Goal: Information Seeking & Learning: Learn about a topic

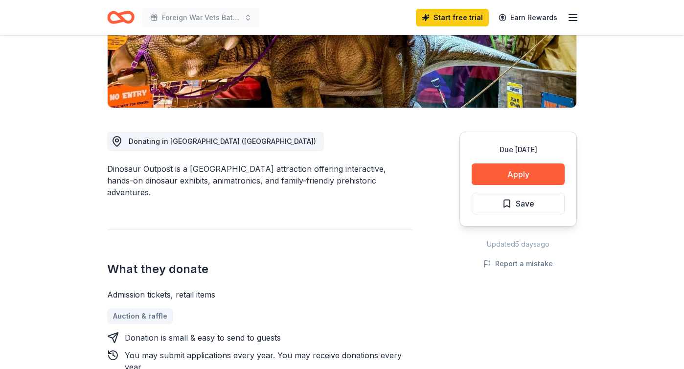
scroll to position [193, 0]
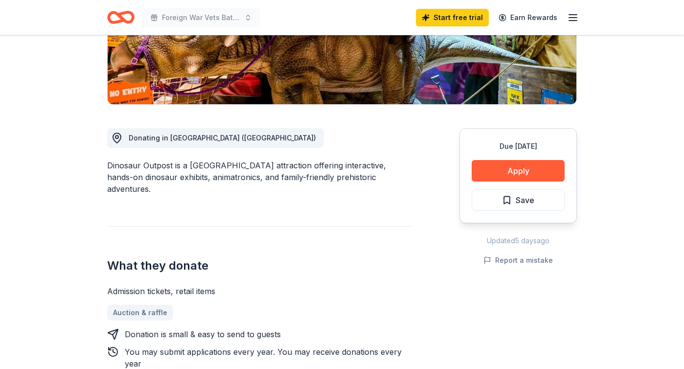
drag, startPoint x: 508, startPoint y: 201, endPoint x: 503, endPoint y: 209, distance: 10.1
click at [508, 201] on span "Save" at bounding box center [518, 200] width 32 height 13
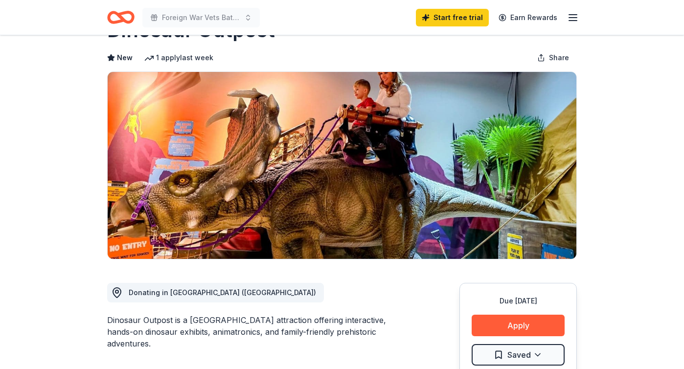
scroll to position [0, 0]
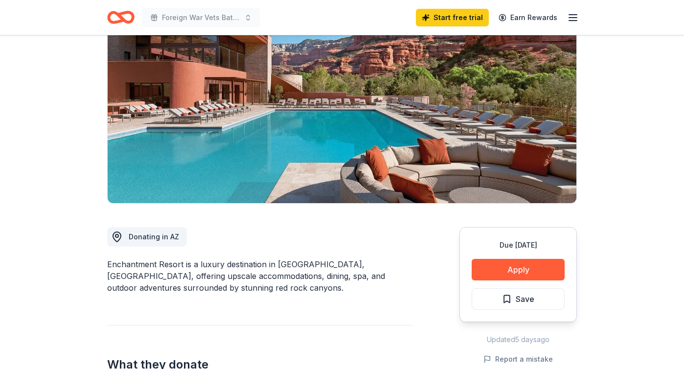
scroll to position [99, 0]
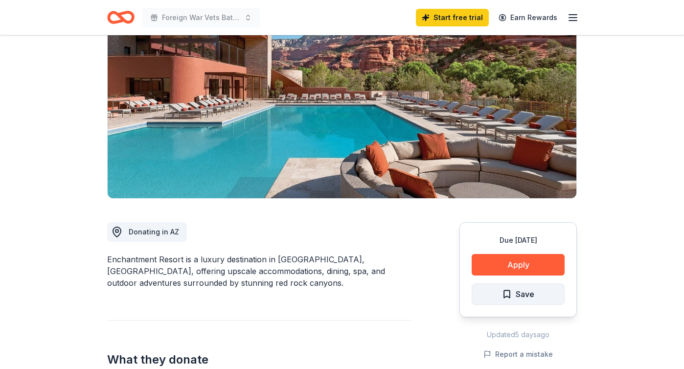
click at [507, 293] on span "Save" at bounding box center [518, 294] width 32 height 13
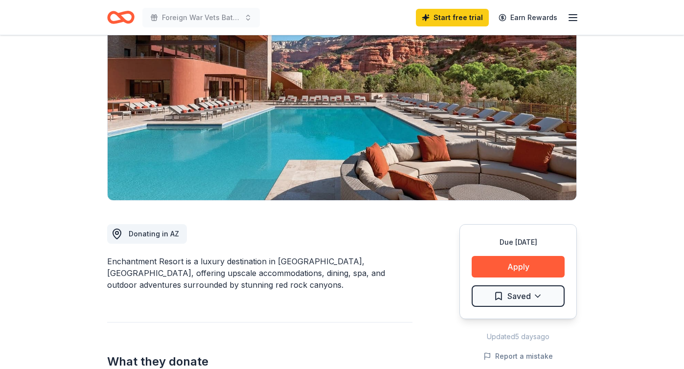
scroll to position [0, 0]
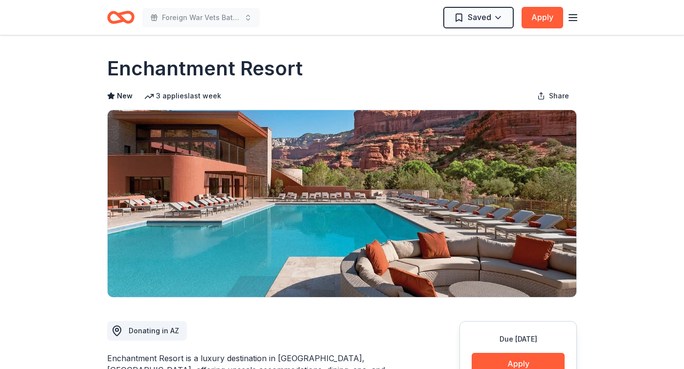
click at [119, 16] on icon "Home" at bounding box center [125, 17] width 15 height 10
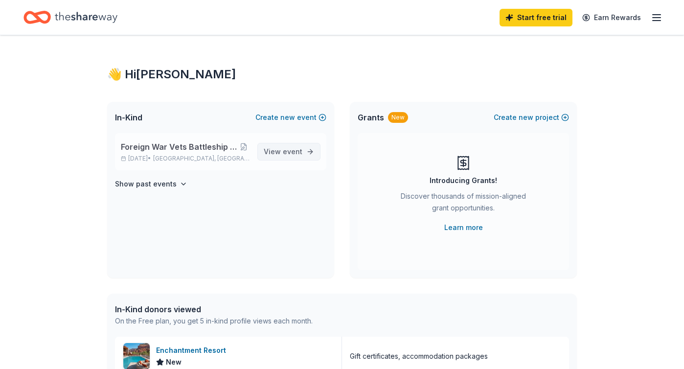
click at [284, 149] on span "event" at bounding box center [293, 151] width 20 height 8
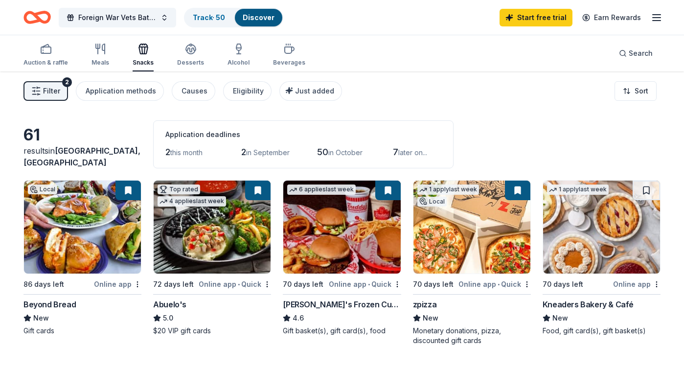
click at [192, 153] on span "this month" at bounding box center [186, 152] width 32 height 8
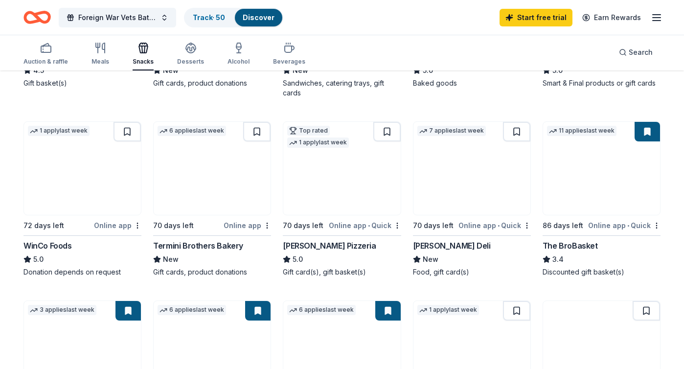
scroll to position [438, 0]
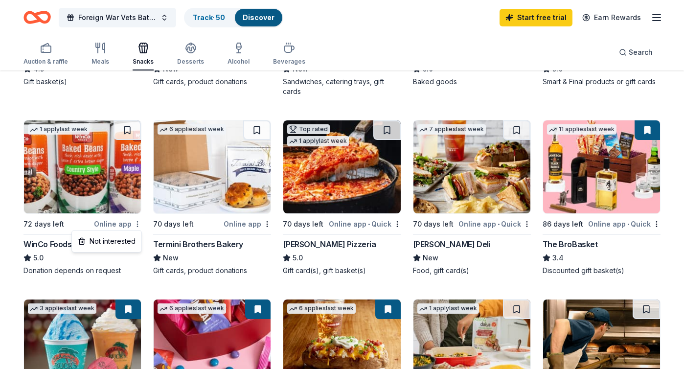
click at [121, 241] on div "Not interested" at bounding box center [107, 241] width 66 height 18
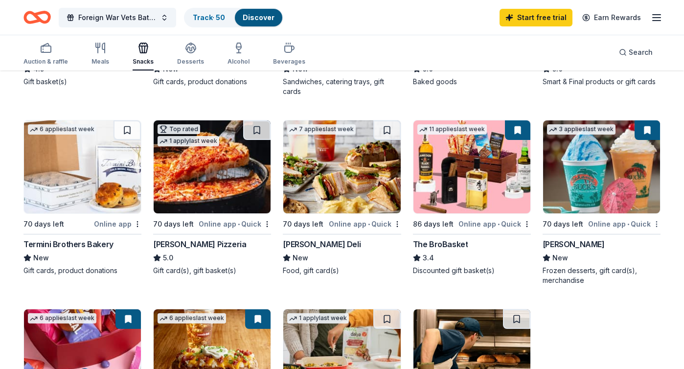
click at [641, 241] on div "Not interested" at bounding box center [626, 241] width 66 height 18
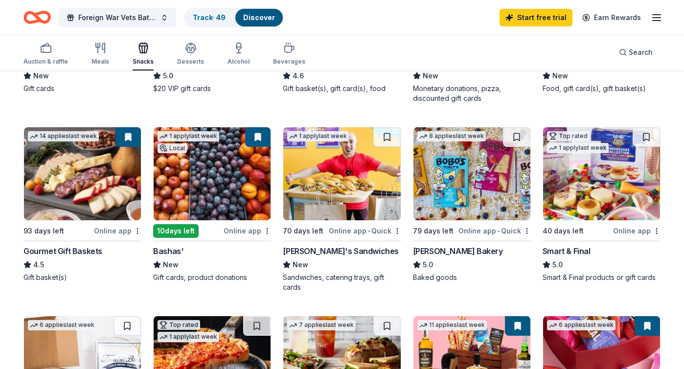
scroll to position [242, 0]
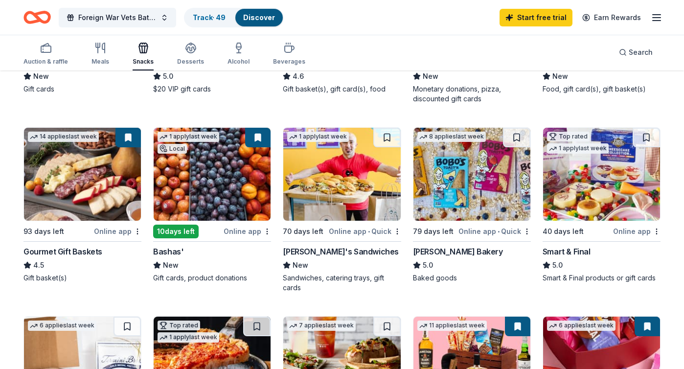
click at [311, 251] on div "Ike's Sandwiches" at bounding box center [341, 252] width 116 height 12
click at [444, 251] on div "Bobo's Bakery" at bounding box center [458, 252] width 90 height 12
click at [499, 249] on div "Not interested" at bounding box center [496, 249] width 66 height 18
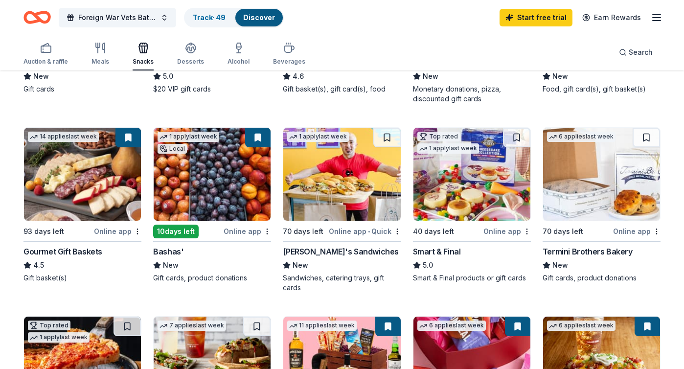
click at [431, 250] on div "Smart & Final" at bounding box center [437, 252] width 48 height 12
click at [514, 246] on div "Not interested" at bounding box center [496, 249] width 66 height 18
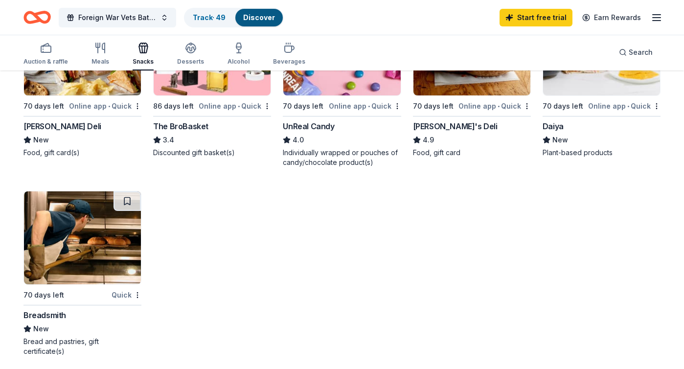
scroll to position [561, 0]
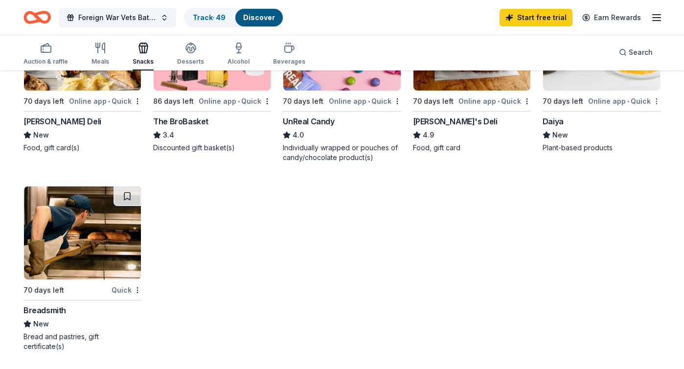
click at [641, 119] on div "Not interested" at bounding box center [626, 119] width 66 height 18
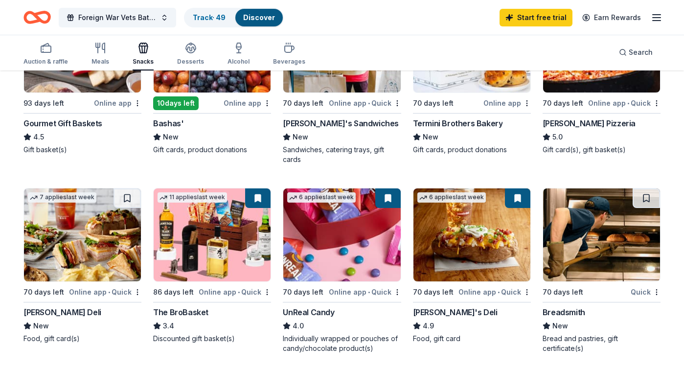
scroll to position [359, 0]
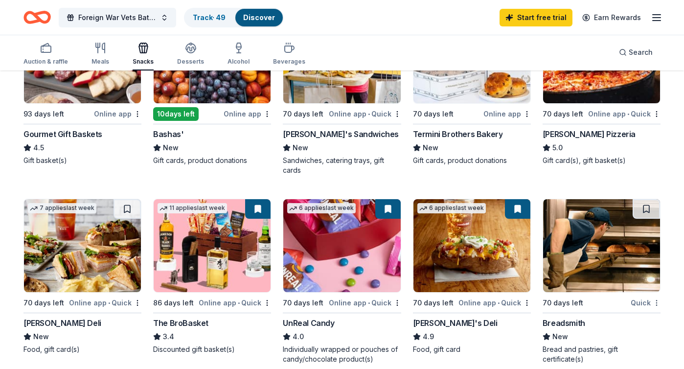
click at [636, 320] on div "Not interested" at bounding box center [626, 320] width 66 height 18
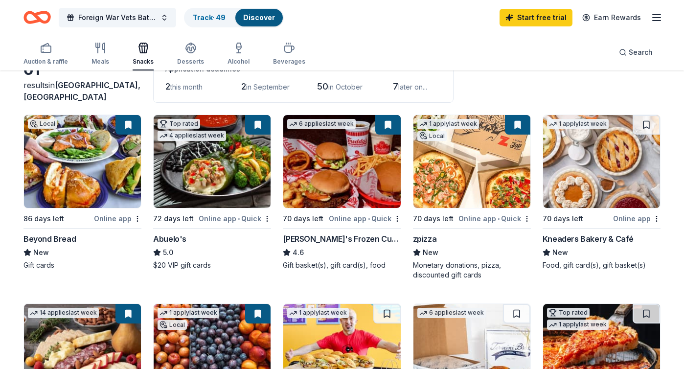
scroll to position [0, 0]
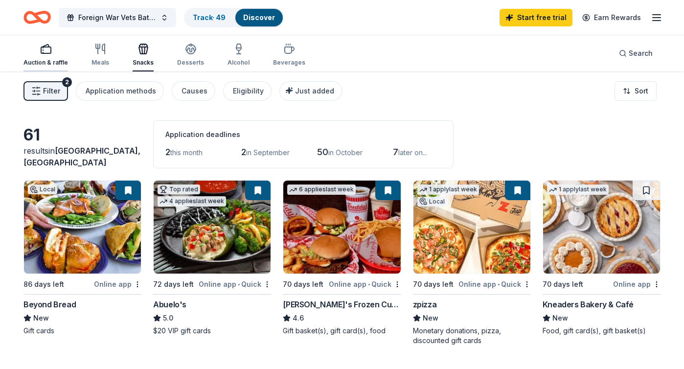
click at [46, 49] on icon "button" at bounding box center [46, 49] width 12 height 12
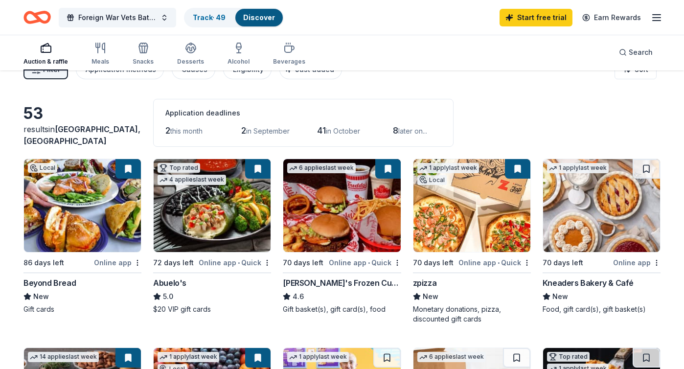
scroll to position [17, 0]
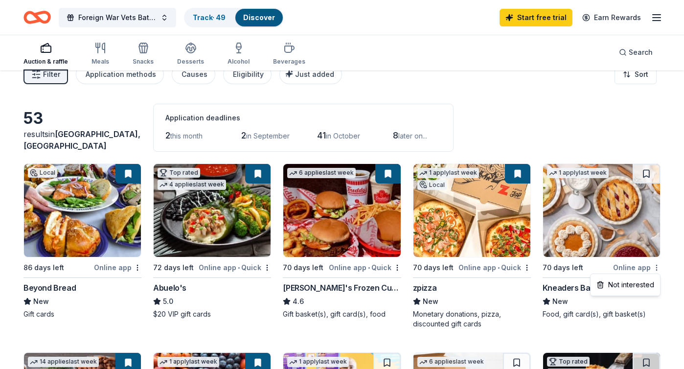
click at [658, 269] on html "Foreign War Vets Battleship Poker Run Fundraiser Track · 49 Discover Start free…" at bounding box center [342, 167] width 684 height 369
click at [642, 285] on div "Not interested" at bounding box center [626, 285] width 66 height 18
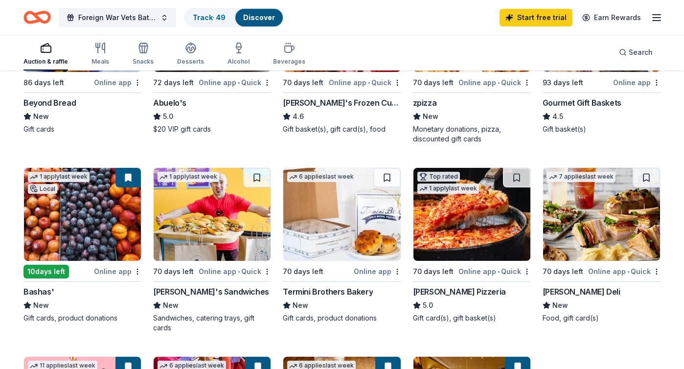
scroll to position [0, 0]
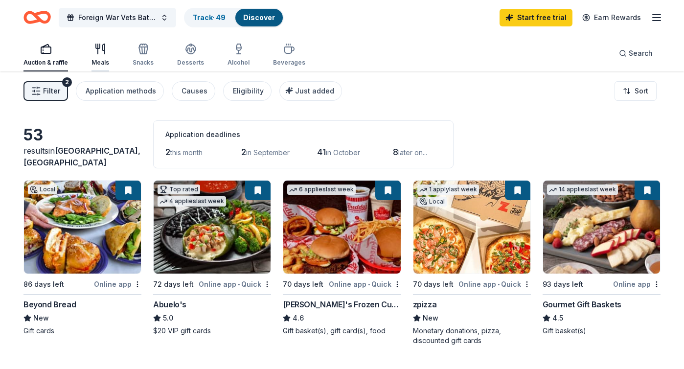
click at [100, 48] on icon "button" at bounding box center [100, 49] width 12 height 12
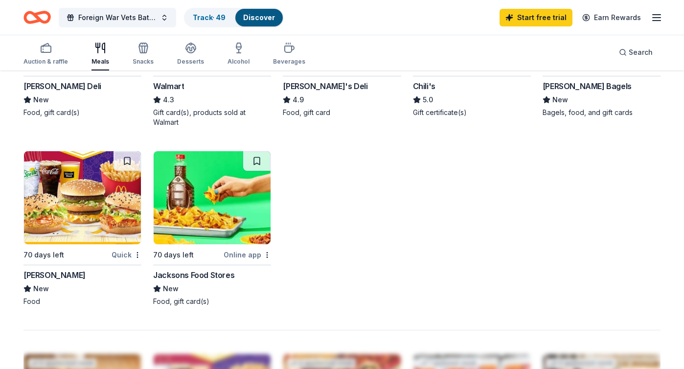
scroll to position [597, 0]
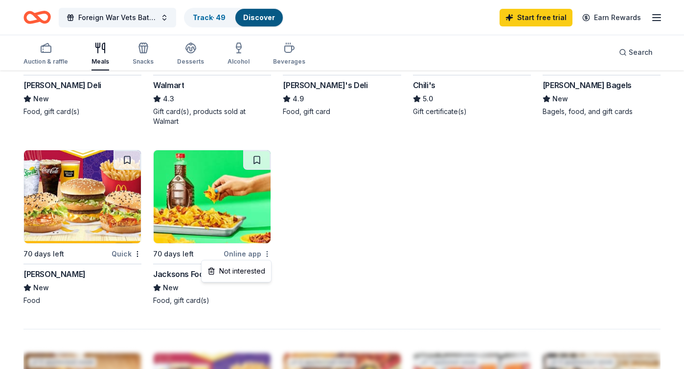
click at [251, 271] on div "Not interested" at bounding box center [237, 271] width 66 height 18
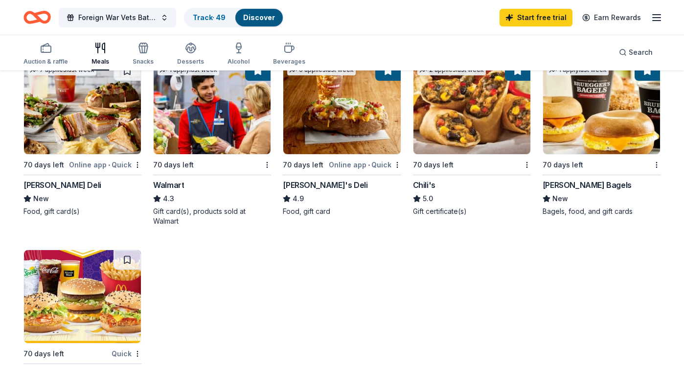
scroll to position [495, 0]
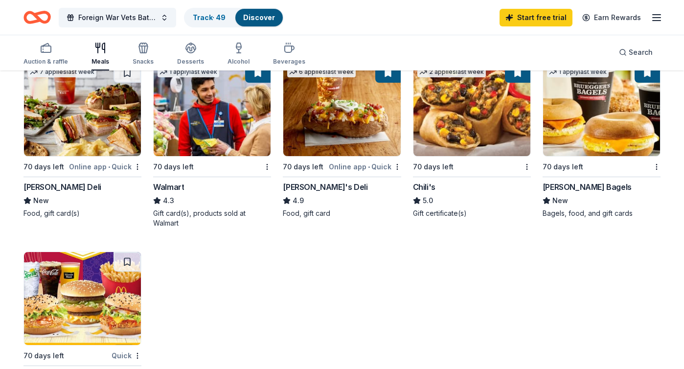
click at [58, 185] on div "McAlister's Deli" at bounding box center [62, 187] width 78 height 12
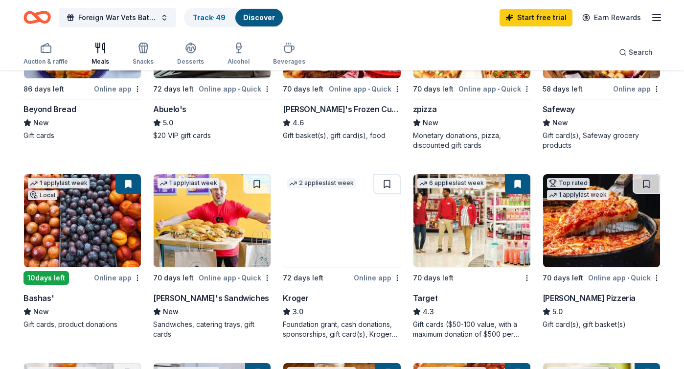
scroll to position [191, 0]
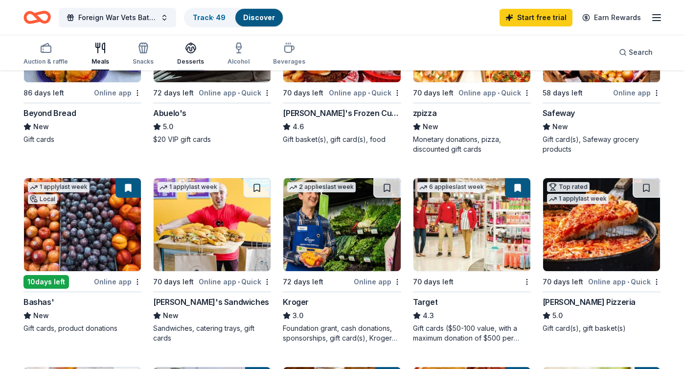
click at [188, 47] on icon "button" at bounding box center [191, 48] width 12 height 12
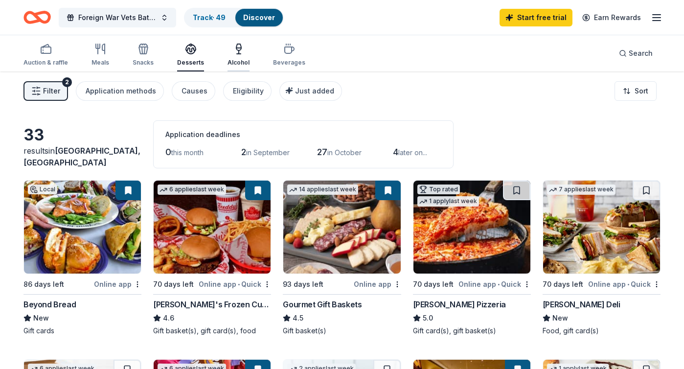
click at [238, 52] on icon "button" at bounding box center [239, 49] width 12 height 12
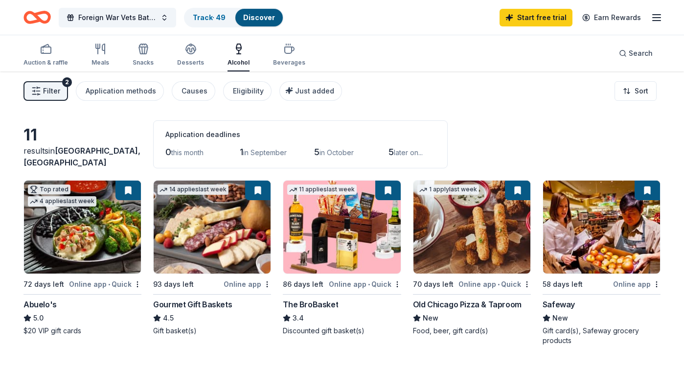
click at [461, 300] on div "Old Chicago Pizza & Taproom" at bounding box center [467, 305] width 109 height 12
click at [184, 91] on div "Causes" at bounding box center [195, 91] width 26 height 12
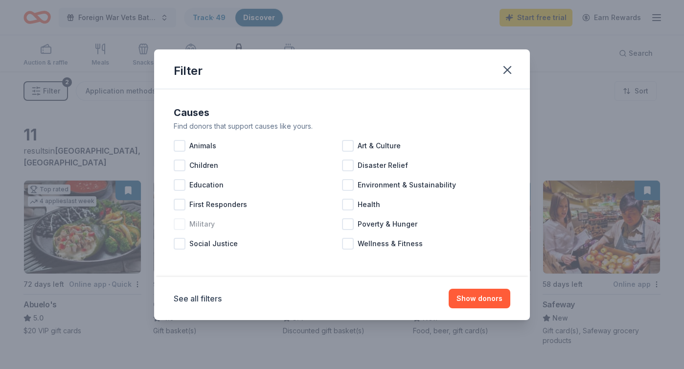
click at [180, 222] on div at bounding box center [180, 224] width 12 height 12
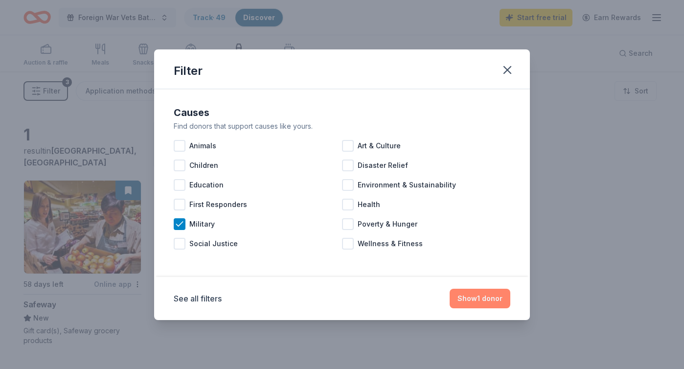
click at [470, 296] on button "Show 1 donor" at bounding box center [480, 299] width 61 height 20
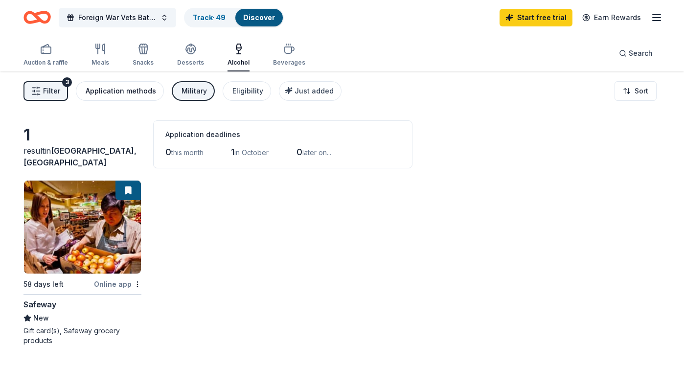
click at [117, 90] on div "Application methods" at bounding box center [121, 91] width 70 height 12
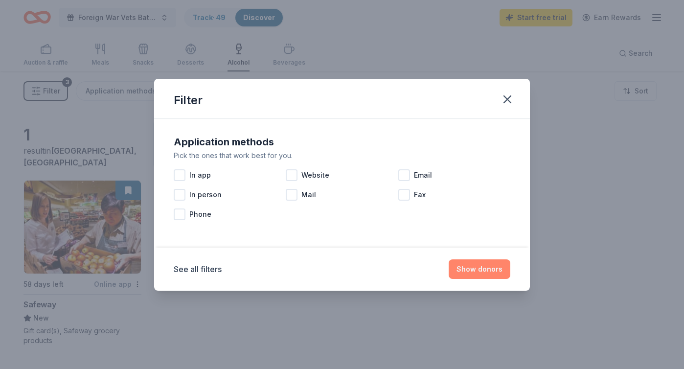
click at [479, 269] on button "Show donors" at bounding box center [480, 269] width 62 height 20
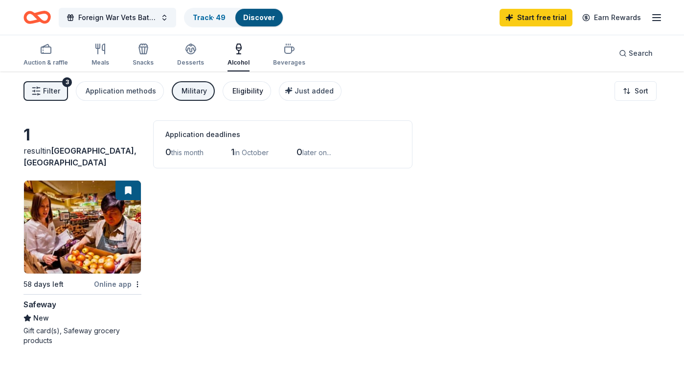
click at [246, 89] on div "Eligibility" at bounding box center [247, 91] width 31 height 12
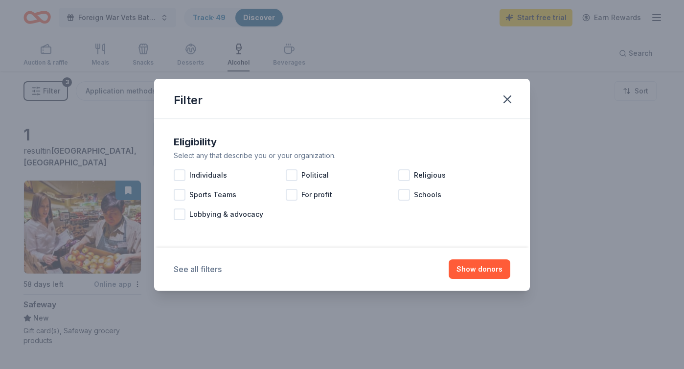
click at [211, 270] on button "See all filters" at bounding box center [198, 269] width 48 height 12
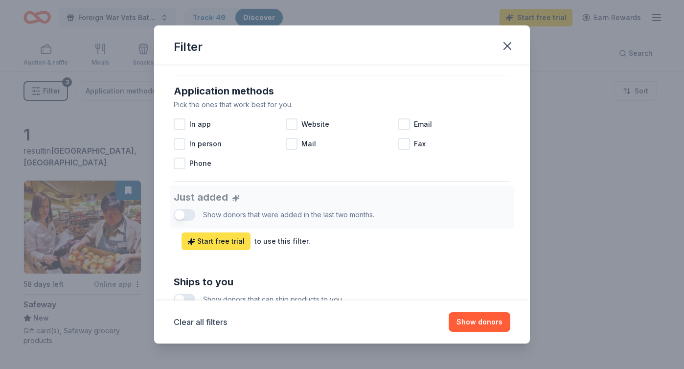
scroll to position [270, 0]
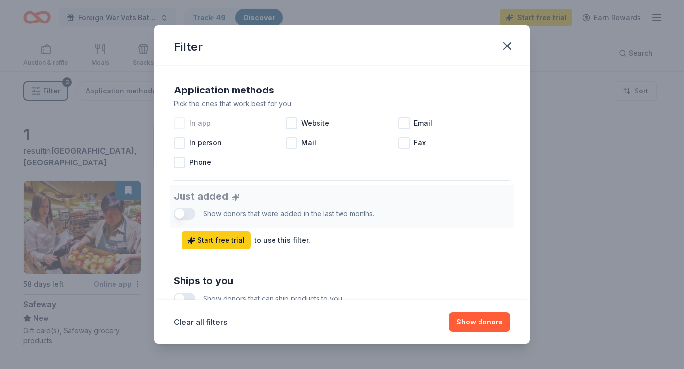
click at [181, 121] on div at bounding box center [180, 123] width 12 height 12
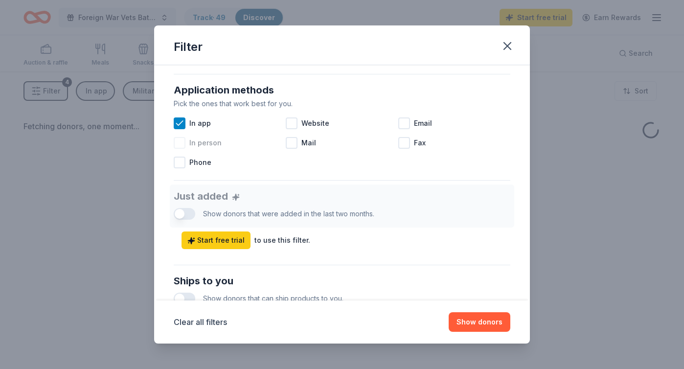
drag, startPoint x: 181, startPoint y: 141, endPoint x: 188, endPoint y: 141, distance: 7.8
click at [181, 141] on div at bounding box center [180, 143] width 12 height 12
click at [296, 123] on div at bounding box center [292, 123] width 12 height 12
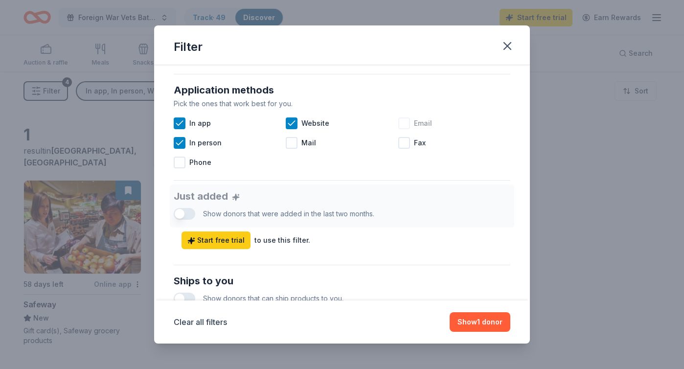
drag, startPoint x: 406, startPoint y: 120, endPoint x: 403, endPoint y: 129, distance: 9.0
click at [407, 121] on div at bounding box center [404, 123] width 12 height 12
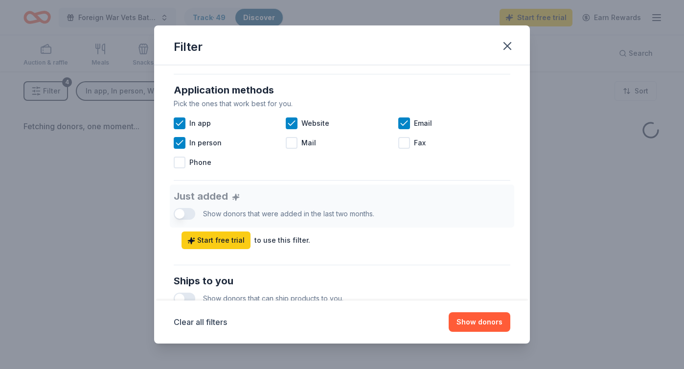
drag, startPoint x: 296, startPoint y: 143, endPoint x: 321, endPoint y: 174, distance: 39.6
click at [297, 145] on div at bounding box center [292, 143] width 12 height 12
click at [476, 318] on button "Show donors" at bounding box center [480, 322] width 62 height 20
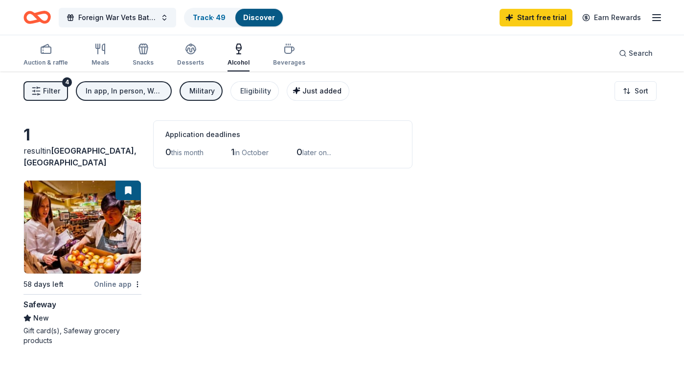
click at [307, 92] on span "Just added" at bounding box center [321, 91] width 39 height 8
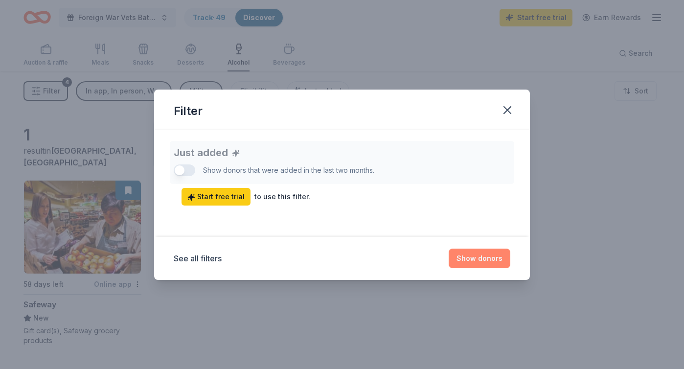
click at [464, 256] on button "Show donors" at bounding box center [480, 259] width 62 height 20
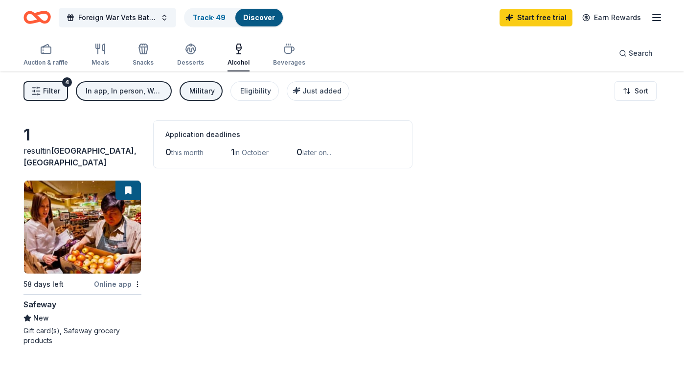
click at [99, 87] on div "In app, In person, Website, Email, Mail" at bounding box center [125, 91] width 78 height 12
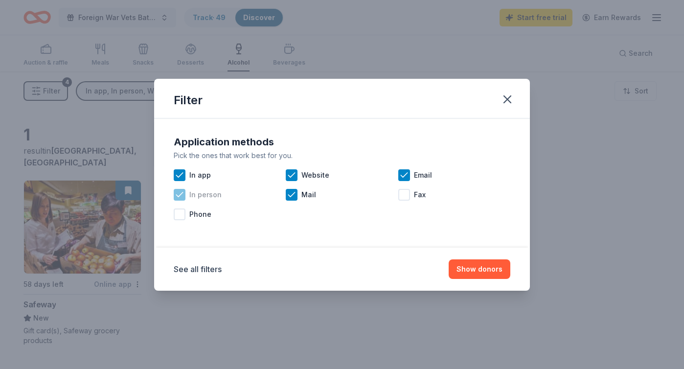
drag, startPoint x: 180, startPoint y: 172, endPoint x: 176, endPoint y: 193, distance: 21.8
click at [179, 179] on icon at bounding box center [180, 175] width 10 height 10
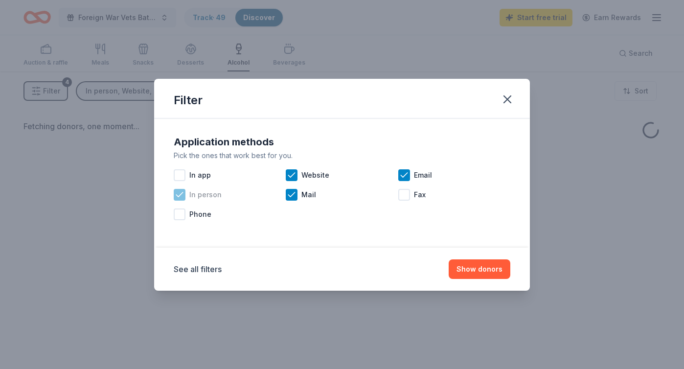
drag, startPoint x: 176, startPoint y: 198, endPoint x: 241, endPoint y: 197, distance: 65.1
click at [177, 198] on icon at bounding box center [180, 195] width 10 height 10
drag, startPoint x: 295, startPoint y: 176, endPoint x: 291, endPoint y: 195, distance: 20.0
click at [294, 182] on div "Website" at bounding box center [342, 175] width 112 height 20
drag, startPoint x: 291, startPoint y: 201, endPoint x: 302, endPoint y: 196, distance: 12.1
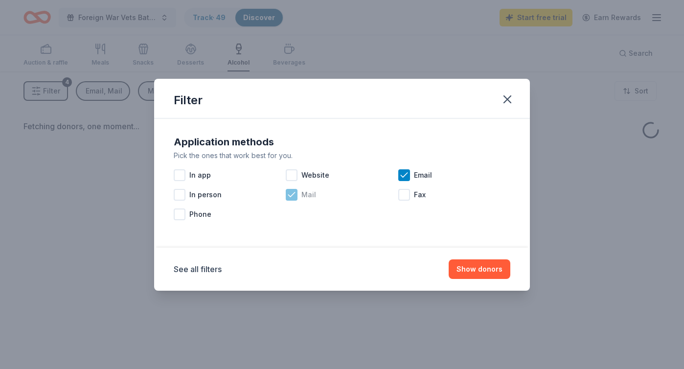
click at [291, 200] on div "Mail" at bounding box center [342, 195] width 112 height 20
drag, startPoint x: 404, startPoint y: 174, endPoint x: 410, endPoint y: 183, distance: 10.3
click at [404, 174] on icon at bounding box center [404, 175] width 10 height 10
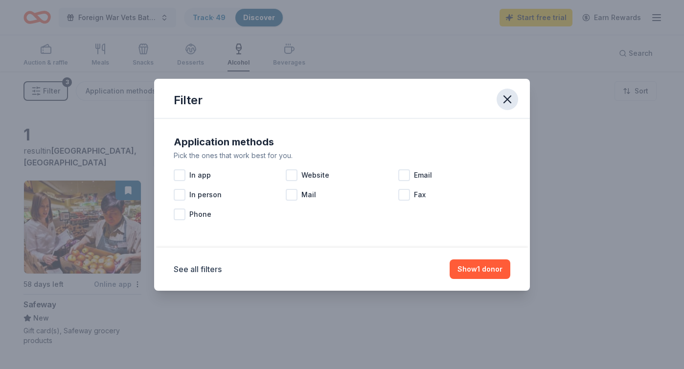
click at [508, 96] on icon "button" at bounding box center [508, 99] width 14 height 14
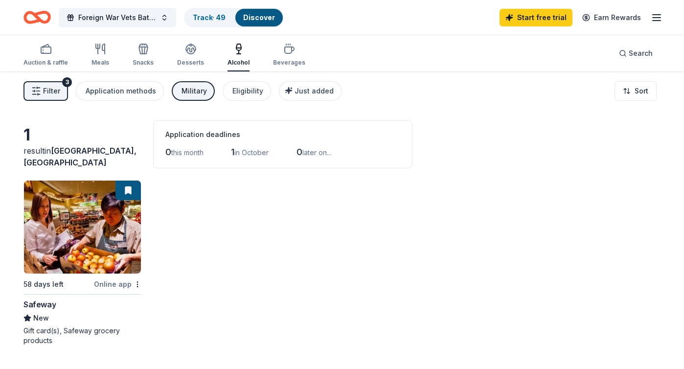
click at [190, 90] on div "Military" at bounding box center [194, 91] width 25 height 12
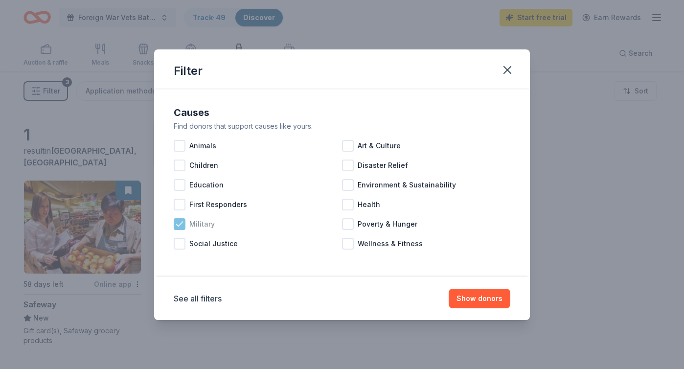
click at [181, 224] on icon at bounding box center [179, 224] width 6 height 4
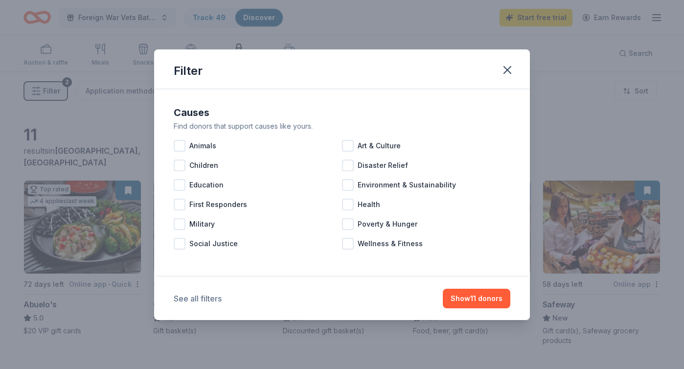
click at [194, 299] on button "See all filters" at bounding box center [198, 299] width 48 height 12
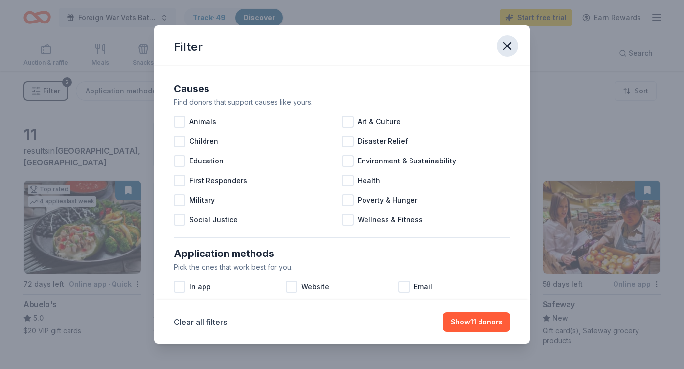
drag, startPoint x: 509, startPoint y: 45, endPoint x: 499, endPoint y: 47, distance: 11.0
click at [509, 45] on icon "button" at bounding box center [508, 46] width 14 height 14
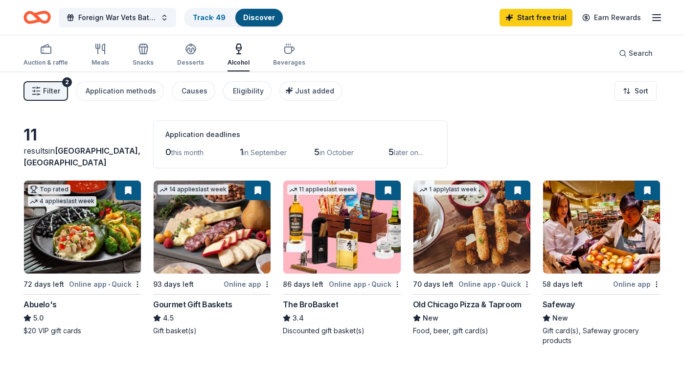
click at [51, 87] on span "Filter" at bounding box center [51, 91] width 17 height 12
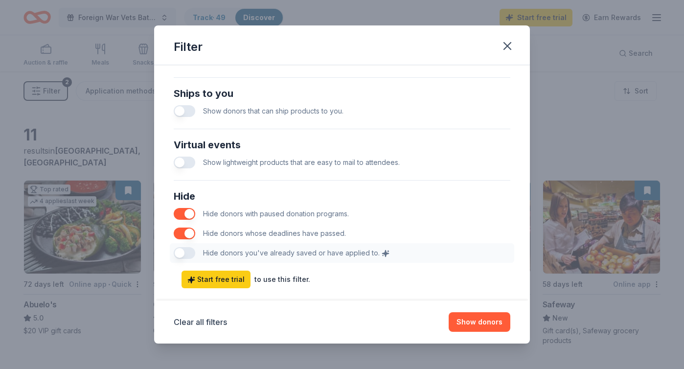
scroll to position [476, 0]
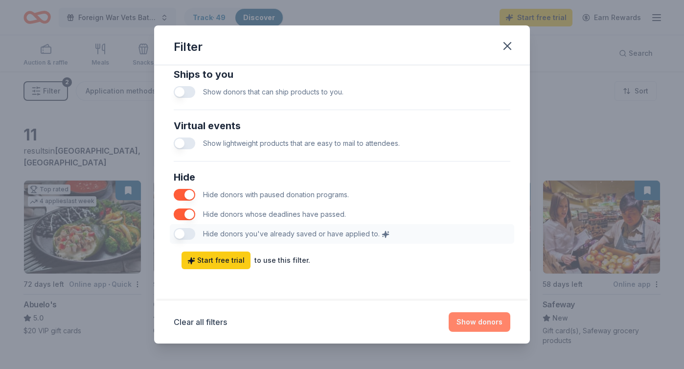
click at [472, 318] on button "Show donors" at bounding box center [480, 322] width 62 height 20
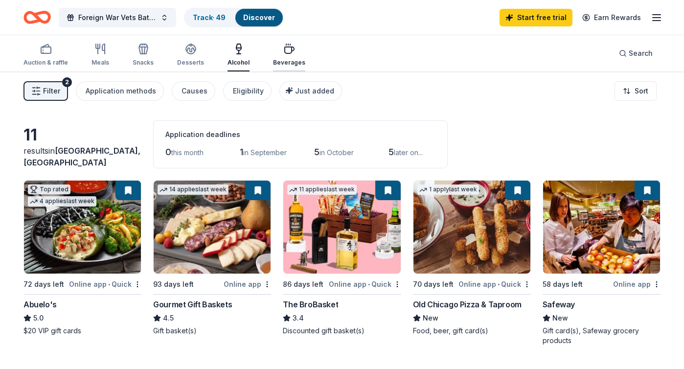
click at [287, 47] on icon "button" at bounding box center [289, 50] width 9 height 6
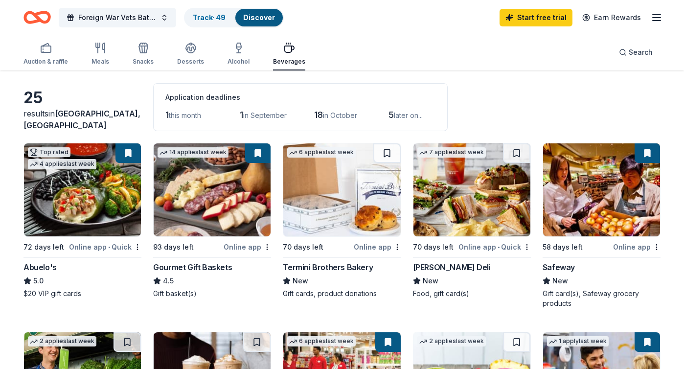
scroll to position [36, 0]
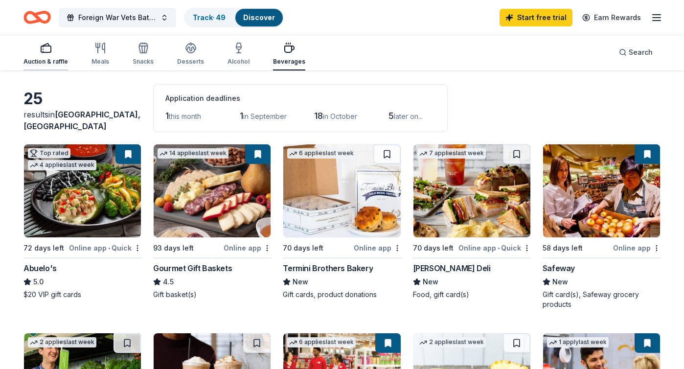
click at [42, 50] on icon "button" at bounding box center [46, 48] width 12 height 12
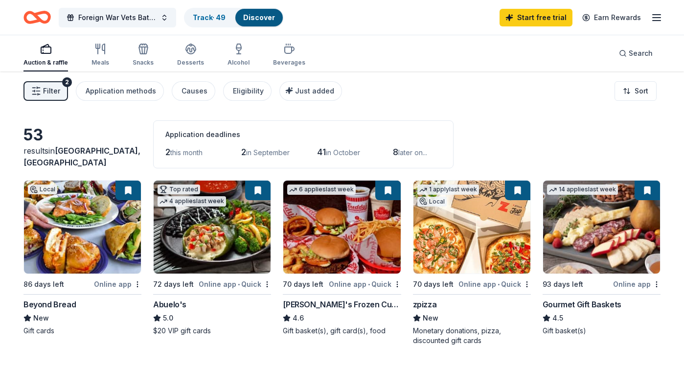
click at [261, 16] on link "Discover" at bounding box center [259, 17] width 32 height 8
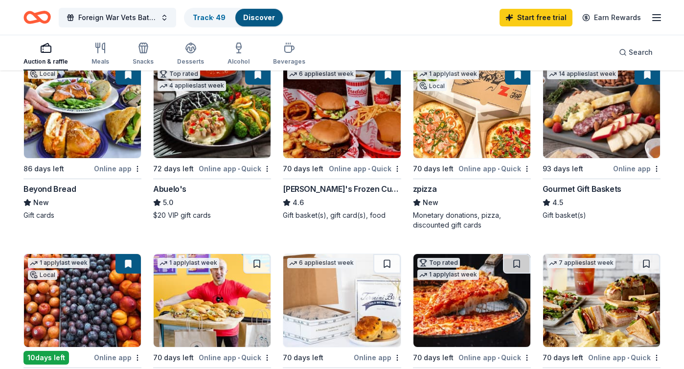
scroll to position [117, 0]
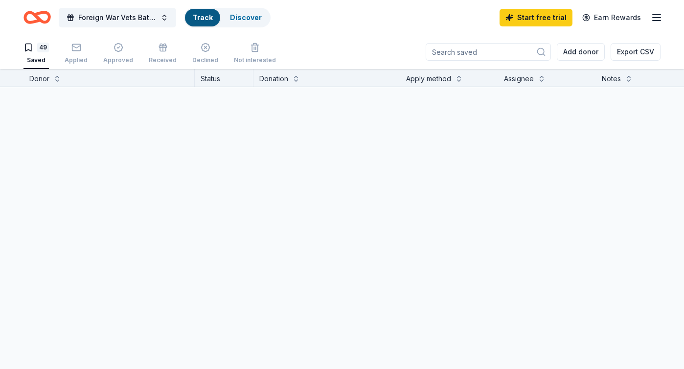
scroll to position [0, 0]
click at [205, 15] on link "Track" at bounding box center [203, 17] width 20 height 8
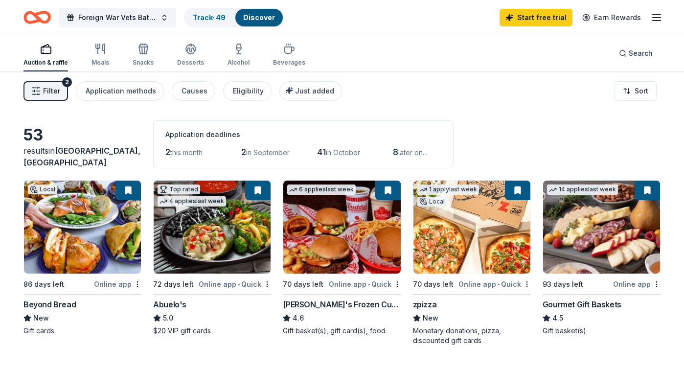
click at [259, 15] on link "Discover" at bounding box center [259, 17] width 32 height 8
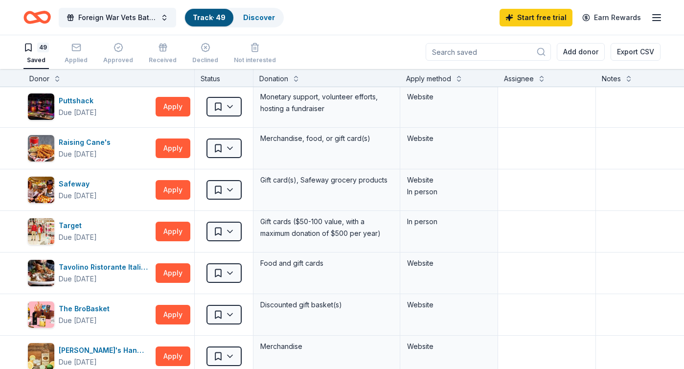
scroll to position [1518, 0]
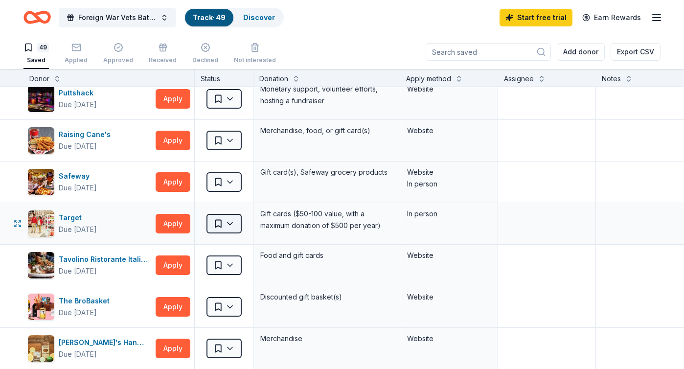
click at [229, 223] on html "Foreign War Vets Battleship Poker Run Fundraiser Track · 49 Discover Start free…" at bounding box center [342, 184] width 684 height 369
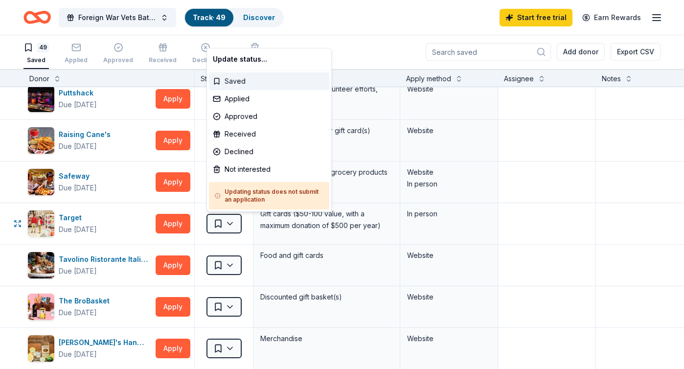
click at [216, 79] on div "Saved" at bounding box center [269, 81] width 120 height 18
click at [229, 222] on html "Foreign War Vets Battleship Poker Run Fundraiser Track · 49 Discover Start free…" at bounding box center [342, 184] width 684 height 369
click at [217, 79] on div "Saved" at bounding box center [269, 81] width 120 height 18
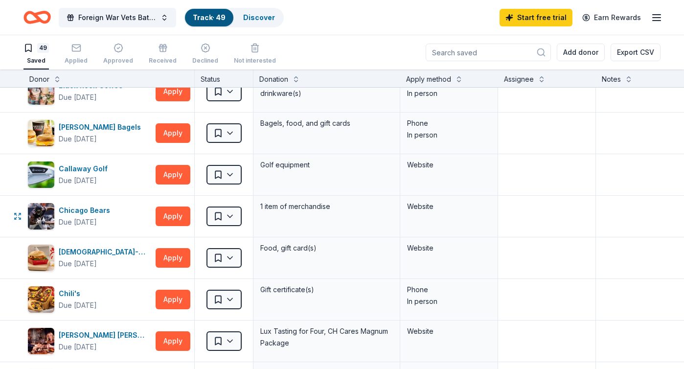
scroll to position [437, 0]
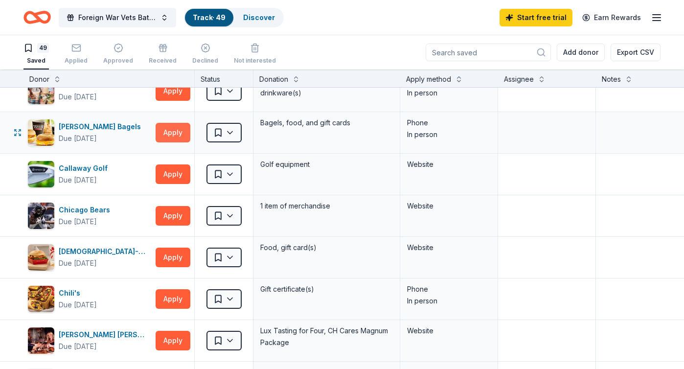
click at [169, 130] on button "Apply" at bounding box center [173, 133] width 35 height 20
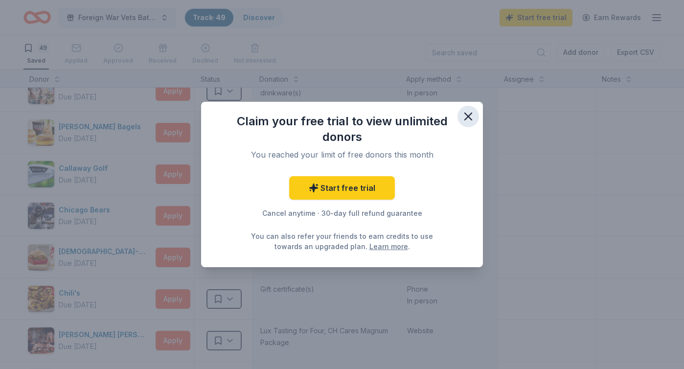
click at [468, 117] on icon "button" at bounding box center [468, 116] width 7 height 7
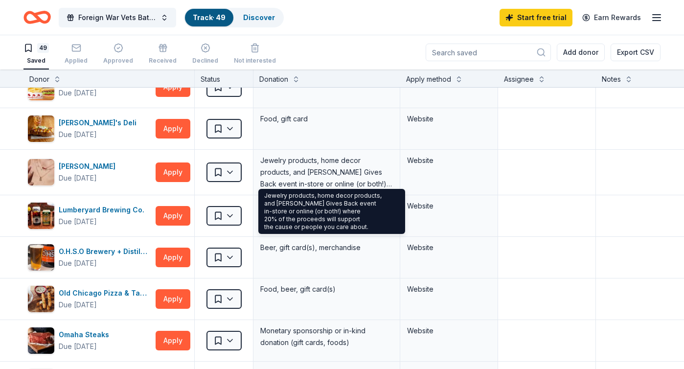
scroll to position [1153, 0]
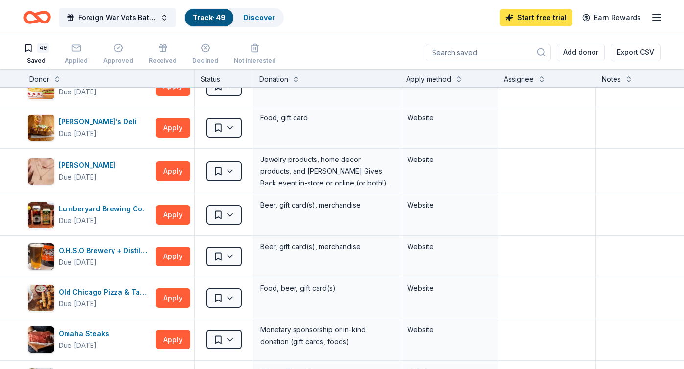
click at [531, 14] on link "Start free trial" at bounding box center [536, 18] width 73 height 18
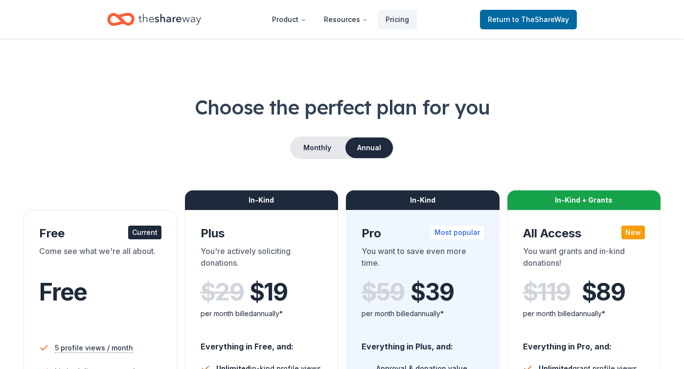
click at [144, 232] on div "Current" at bounding box center [144, 233] width 33 height 14
click at [142, 234] on div "Current" at bounding box center [144, 233] width 33 height 14
click at [518, 20] on span "to TheShareWay" at bounding box center [540, 19] width 57 height 8
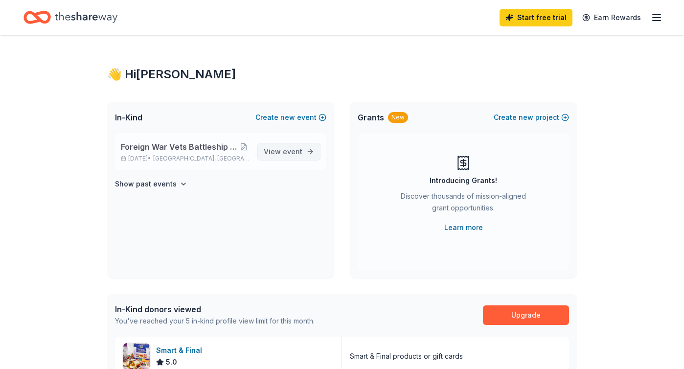
click at [287, 150] on span "event" at bounding box center [293, 151] width 20 height 8
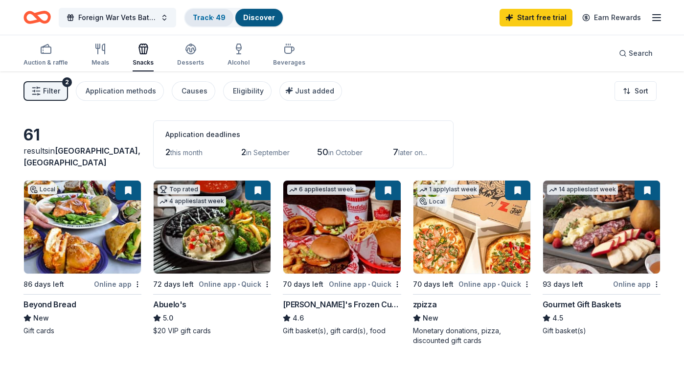
click at [204, 17] on link "Track · 49" at bounding box center [209, 17] width 33 height 8
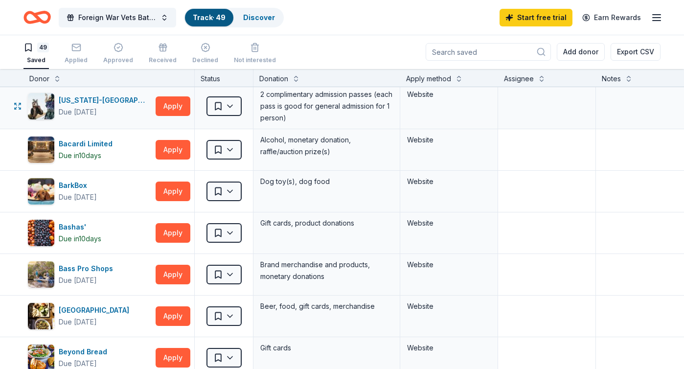
scroll to position [91, 0]
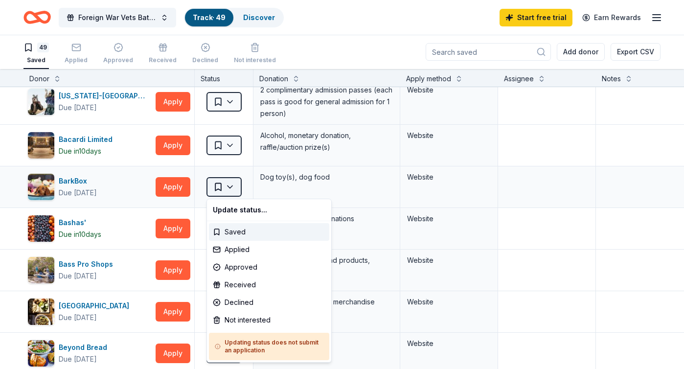
click at [230, 185] on html "Foreign War Vets Battleship Poker Run Fundraiser Track · 49 Discover Start free…" at bounding box center [342, 184] width 684 height 369
click at [250, 173] on html "Foreign War Vets Battleship Poker Run Fundraiser Track · 49 Discover Start free…" at bounding box center [342, 184] width 684 height 369
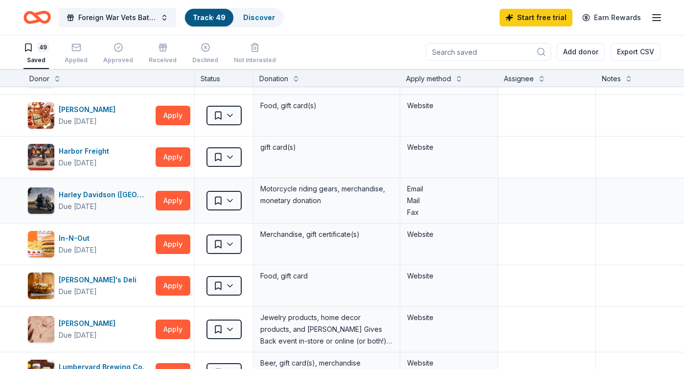
scroll to position [995, 0]
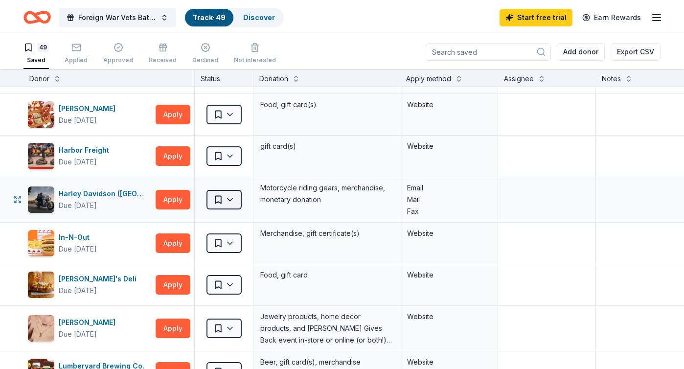
click at [232, 199] on html "Foreign War Vets Battleship Poker Run Fundraiser Track · 49 Discover Start free…" at bounding box center [342, 184] width 684 height 369
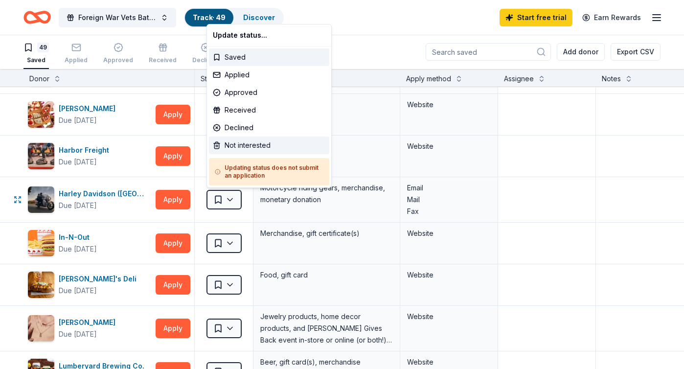
click at [233, 144] on div "Not interested" at bounding box center [269, 146] width 120 height 18
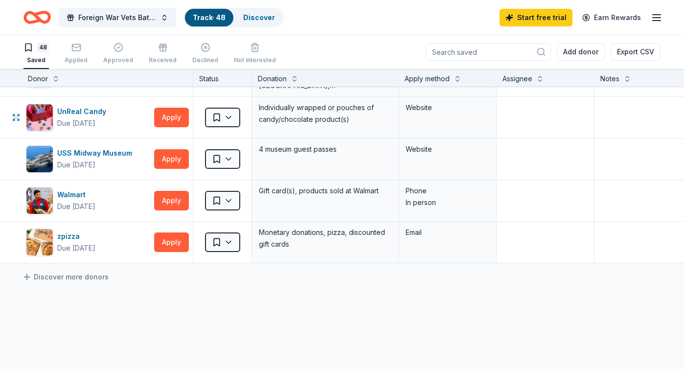
scroll to position [1833, 1]
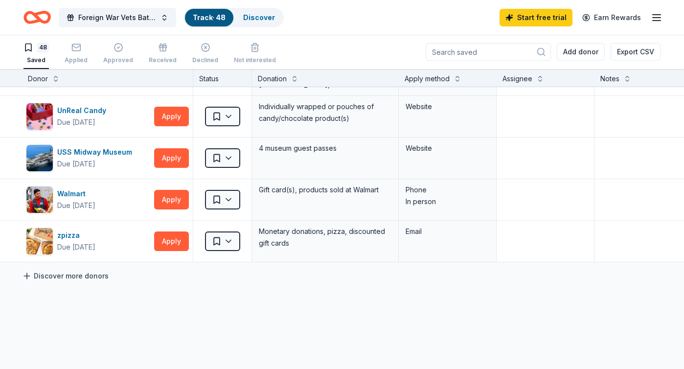
click at [99, 277] on link "Discover more donors" at bounding box center [65, 276] width 87 height 12
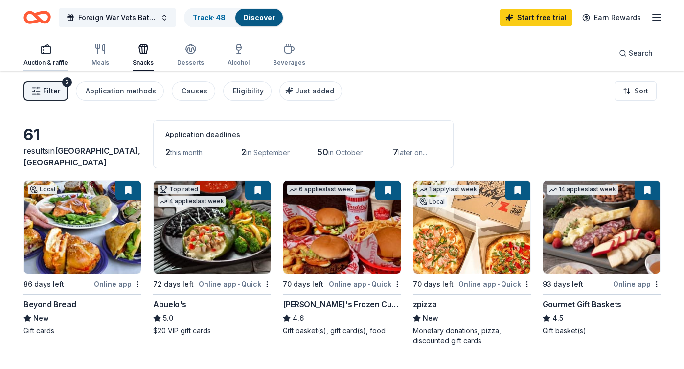
scroll to position [2, 0]
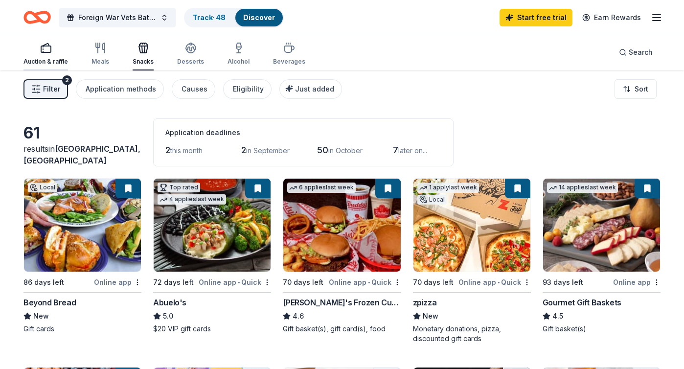
click at [46, 48] on icon "button" at bounding box center [46, 48] width 12 height 12
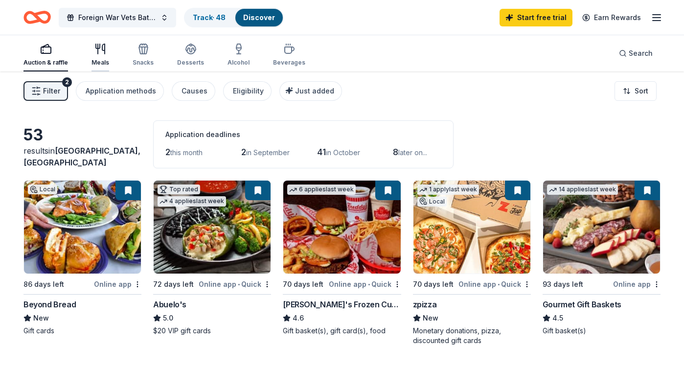
click at [100, 52] on icon "button" at bounding box center [100, 49] width 12 height 12
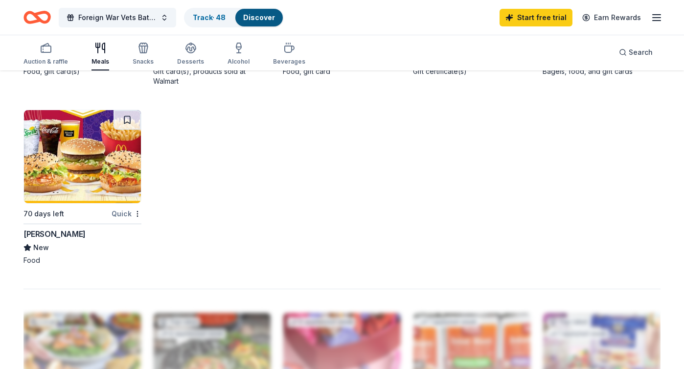
scroll to position [639, 0]
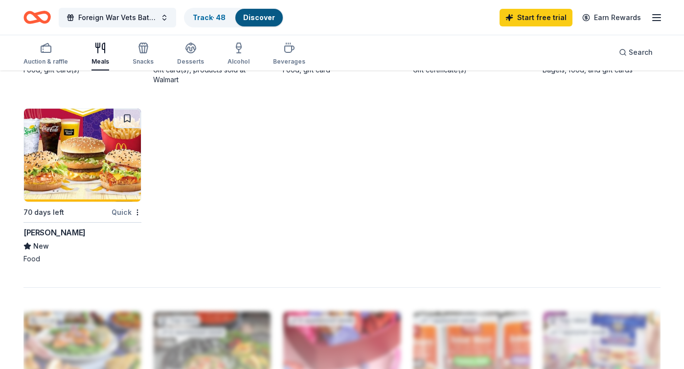
drag, startPoint x: 126, startPoint y: 116, endPoint x: 142, endPoint y: 125, distance: 18.0
click at [126, 116] on button at bounding box center [127, 119] width 27 height 20
click at [141, 47] on icon "button" at bounding box center [144, 48] width 12 height 12
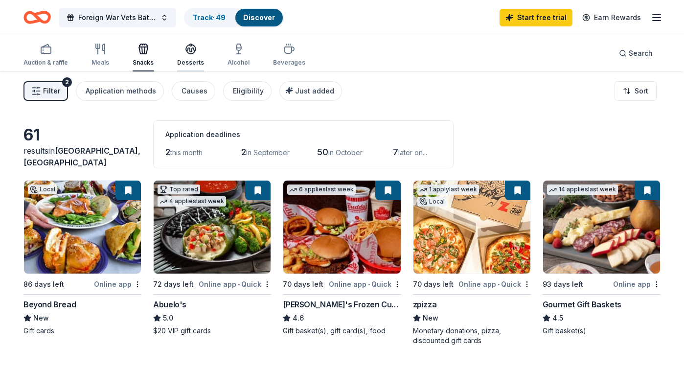
click at [188, 49] on icon "button" at bounding box center [191, 49] width 12 height 12
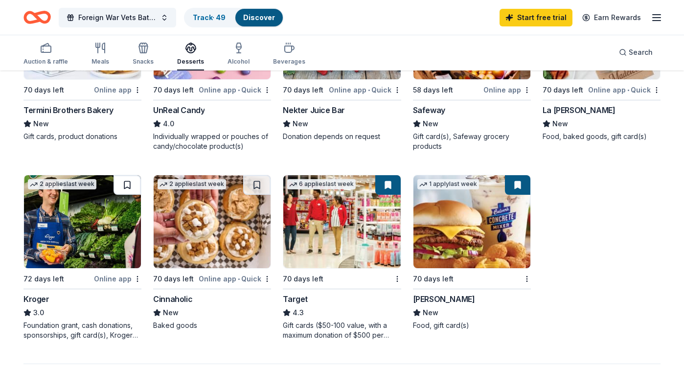
scroll to position [377, 0]
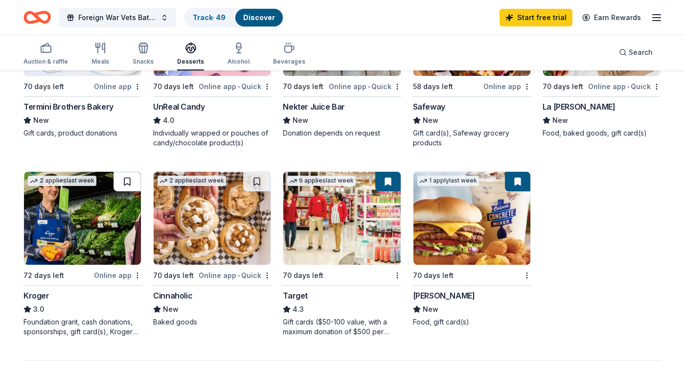
click at [128, 180] on button at bounding box center [127, 182] width 27 height 20
drag, startPoint x: 256, startPoint y: 181, endPoint x: 267, endPoint y: 186, distance: 12.3
click at [256, 181] on button at bounding box center [256, 182] width 27 height 20
click at [237, 47] on icon "button" at bounding box center [239, 48] width 12 height 12
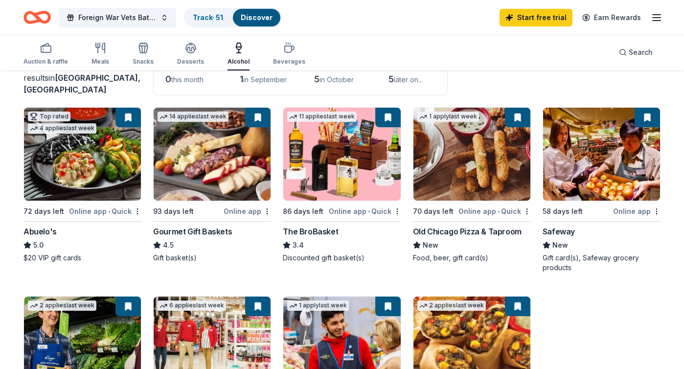
scroll to position [71, 0]
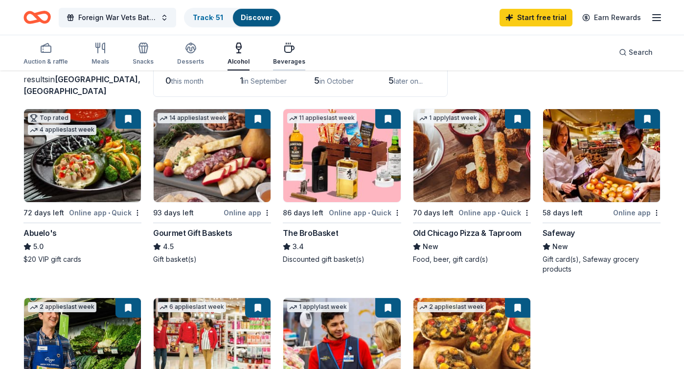
click at [286, 48] on icon "button" at bounding box center [289, 48] width 12 height 12
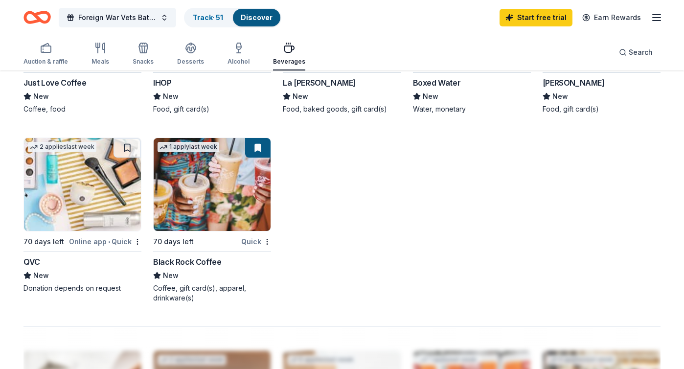
scroll to position [601, 0]
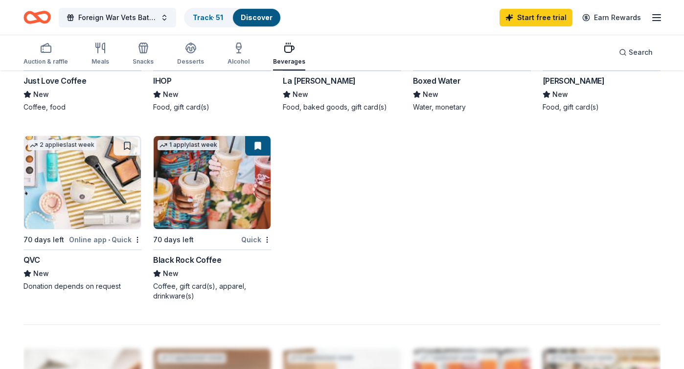
click at [128, 144] on button at bounding box center [127, 146] width 27 height 20
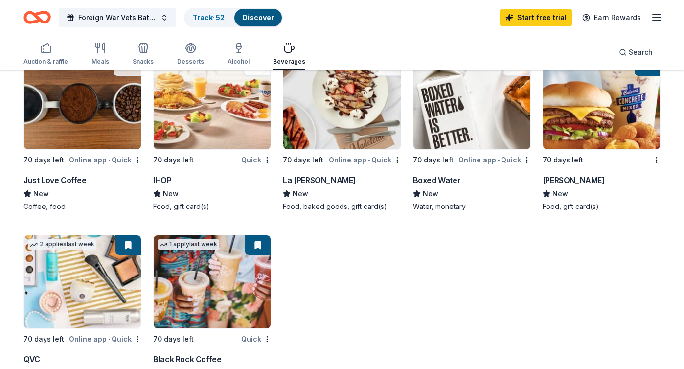
scroll to position [489, 0]
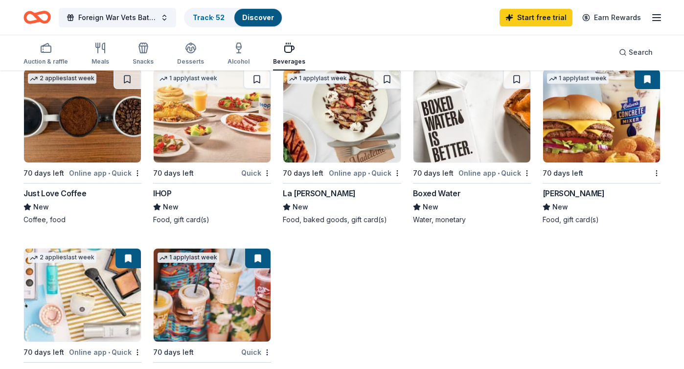
click at [128, 78] on button at bounding box center [127, 79] width 27 height 20
click at [318, 193] on div "La Madeleine" at bounding box center [319, 193] width 73 height 12
click at [208, 15] on link "Track · 53" at bounding box center [209, 17] width 32 height 8
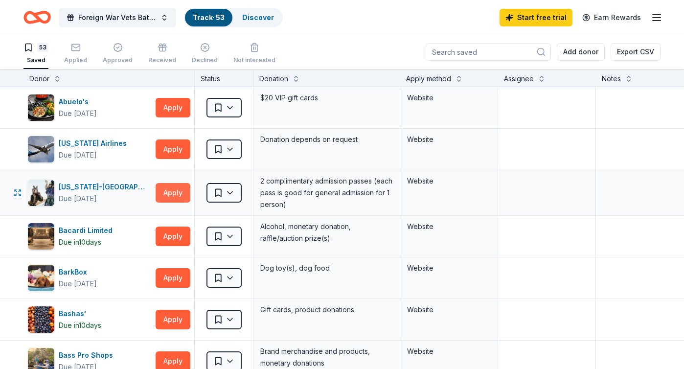
click at [167, 192] on button "Apply" at bounding box center [173, 193] width 35 height 20
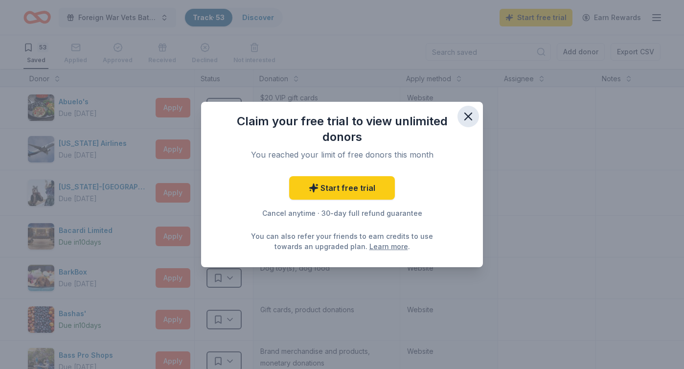
click at [470, 116] on icon "button" at bounding box center [468, 117] width 14 height 14
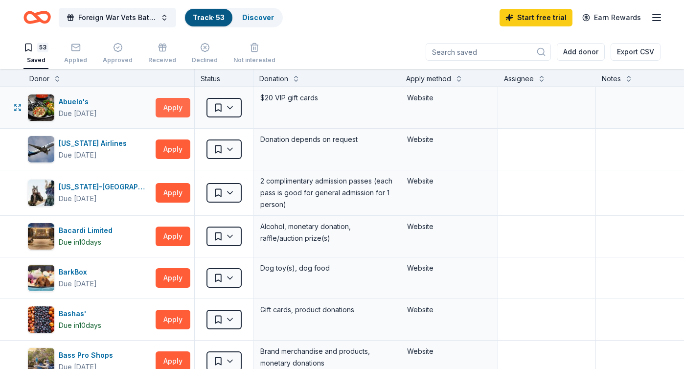
click at [174, 104] on button "Apply" at bounding box center [173, 108] width 35 height 20
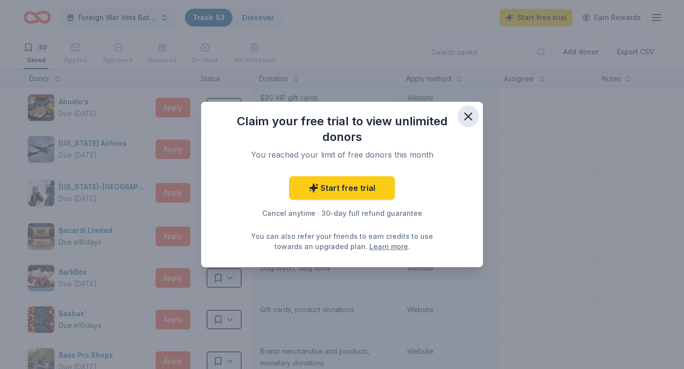
click at [467, 115] on icon "button" at bounding box center [468, 116] width 7 height 7
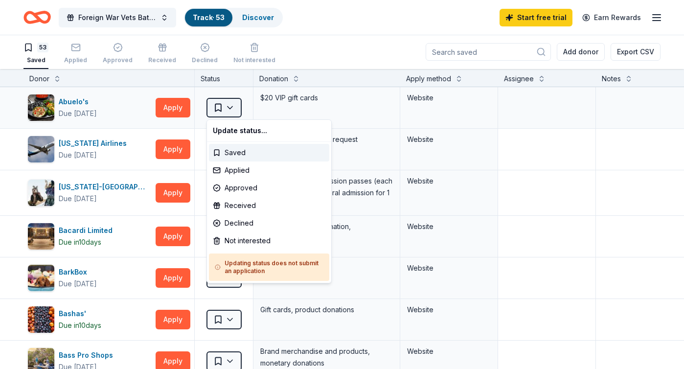
click at [230, 106] on html "Foreign War Vets Battleship Poker Run Fundraiser Track · 53 Discover Start free…" at bounding box center [342, 184] width 684 height 369
click at [550, 109] on html "Foreign War Vets Battleship Poker Run Fundraiser Track · 53 Discover Start free…" at bounding box center [342, 184] width 684 height 369
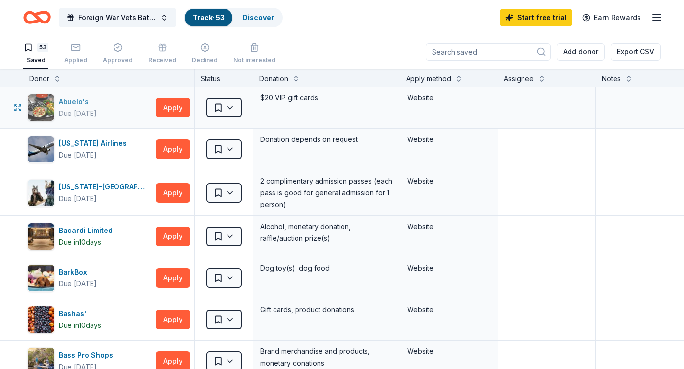
click at [40, 107] on img "button" at bounding box center [41, 107] width 26 height 26
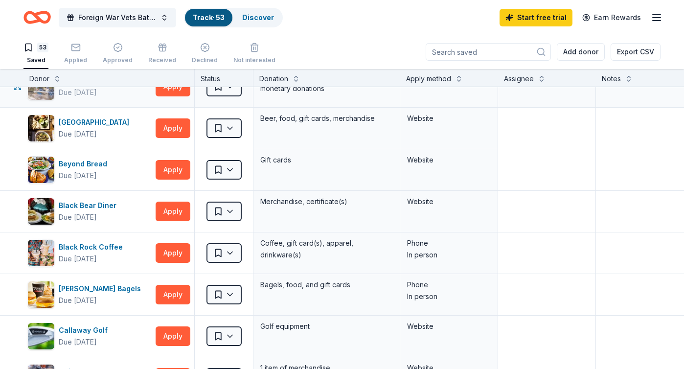
scroll to position [280, 0]
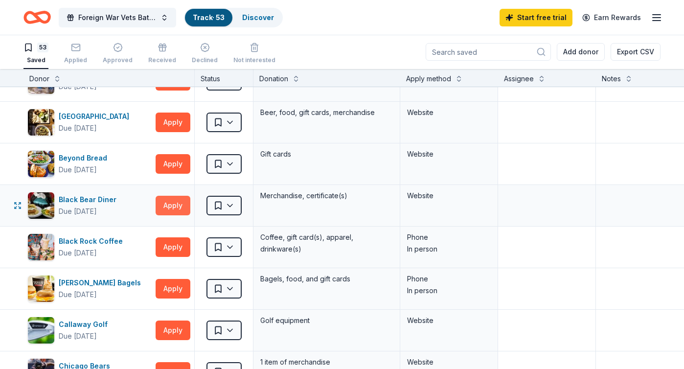
click at [186, 203] on button "Apply" at bounding box center [173, 206] width 35 height 20
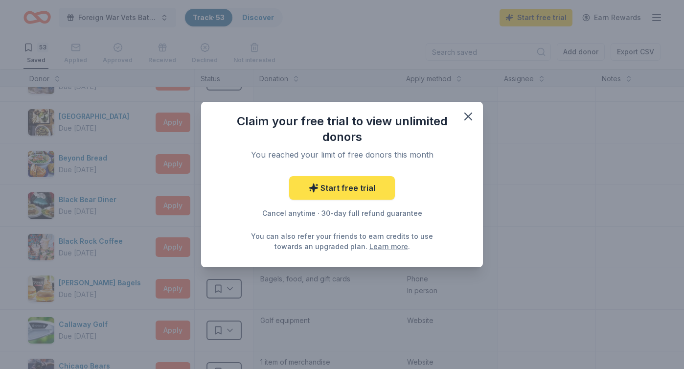
click at [335, 185] on link "Start free trial" at bounding box center [342, 187] width 106 height 23
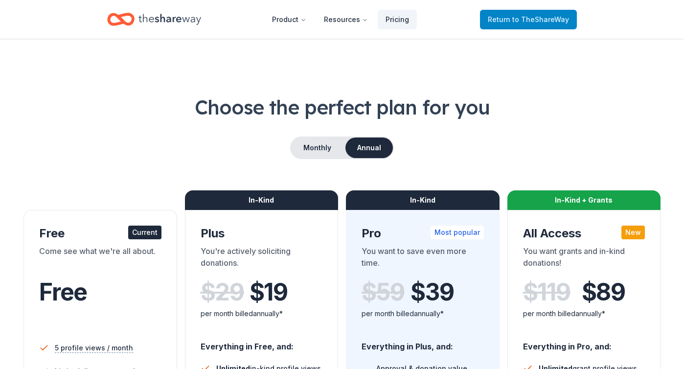
click at [524, 19] on span "to TheShareWay" at bounding box center [540, 19] width 57 height 8
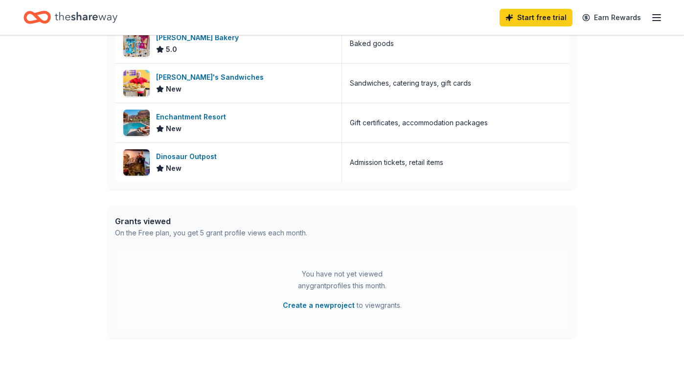
scroll to position [347, 0]
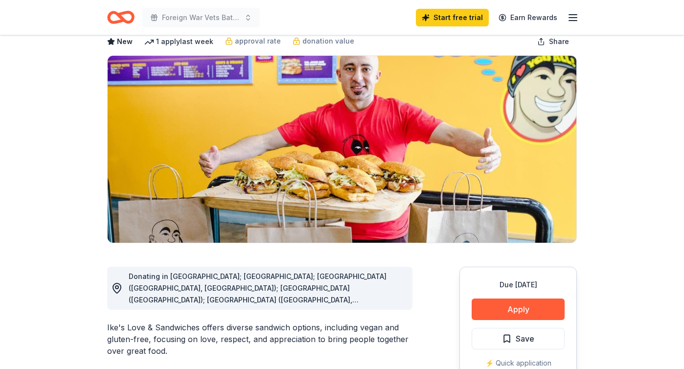
scroll to position [55, 0]
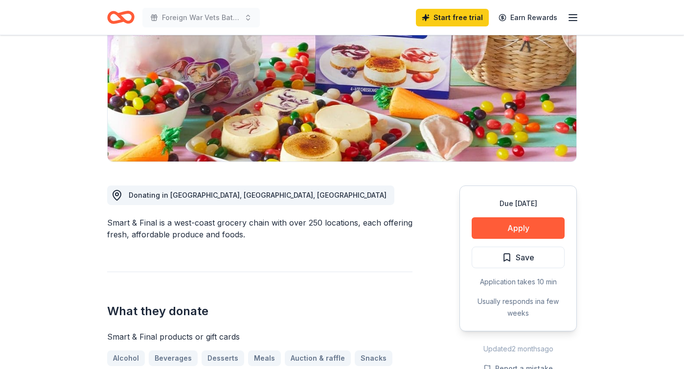
scroll to position [138, 0]
